Goal: Information Seeking & Learning: Learn about a topic

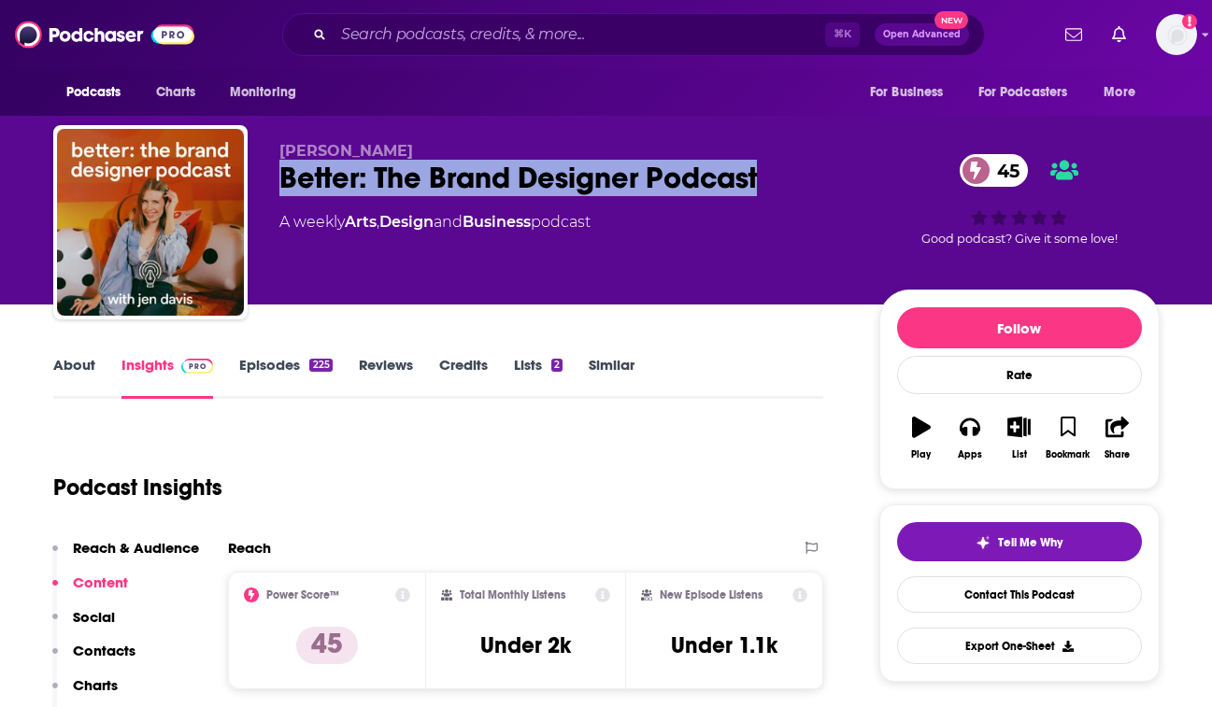
drag, startPoint x: 310, startPoint y: 168, endPoint x: 796, endPoint y: 169, distance: 485.9
click at [796, 169] on div "[PERSON_NAME] Better: The Brand Designer Podcast 45 A weekly Arts , Design and …" at bounding box center [606, 226] width 1106 height 202
copy h2 "Better: The Brand Designer Podcast"
